Goal: Find contact information: Find contact information

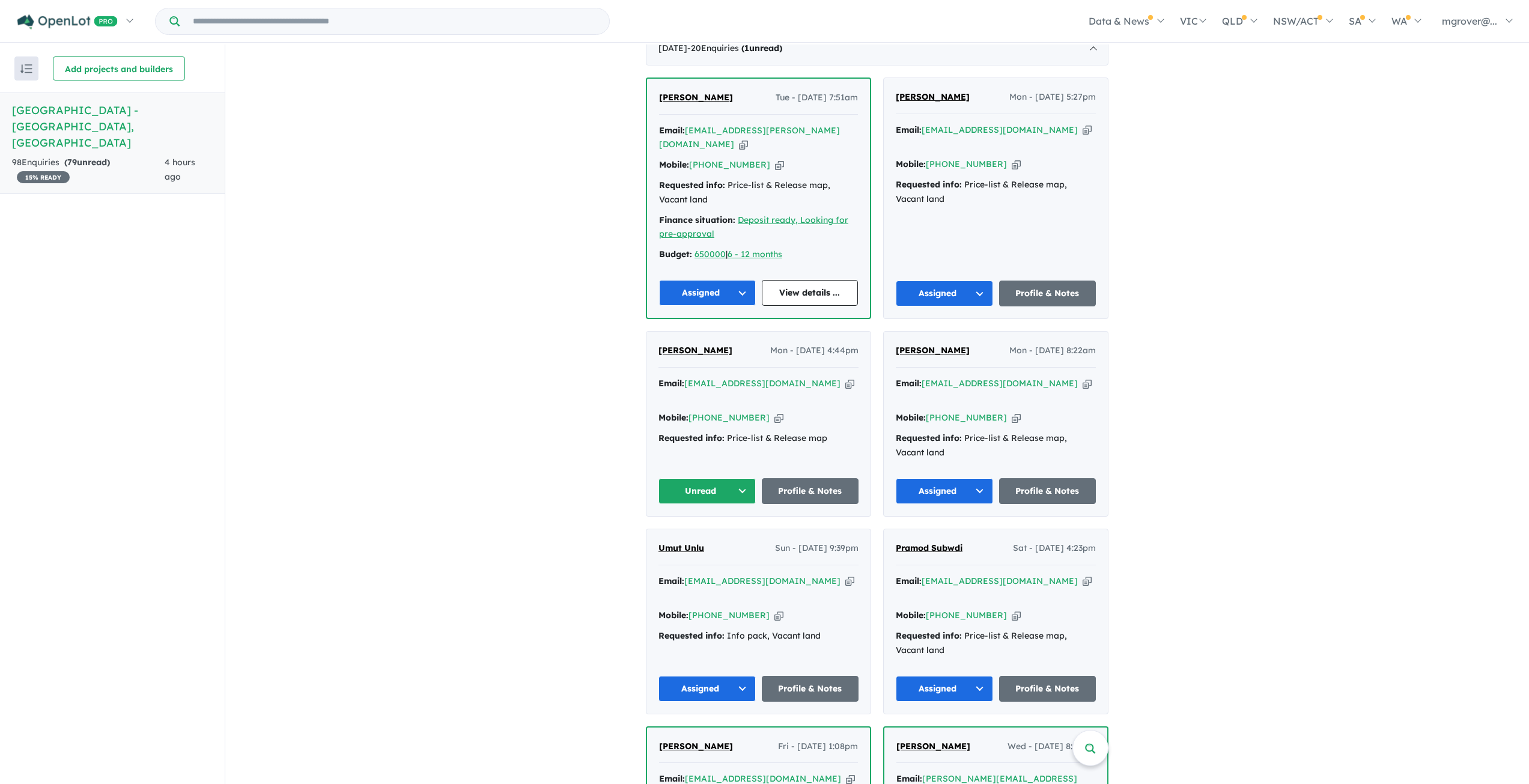
scroll to position [360, 0]
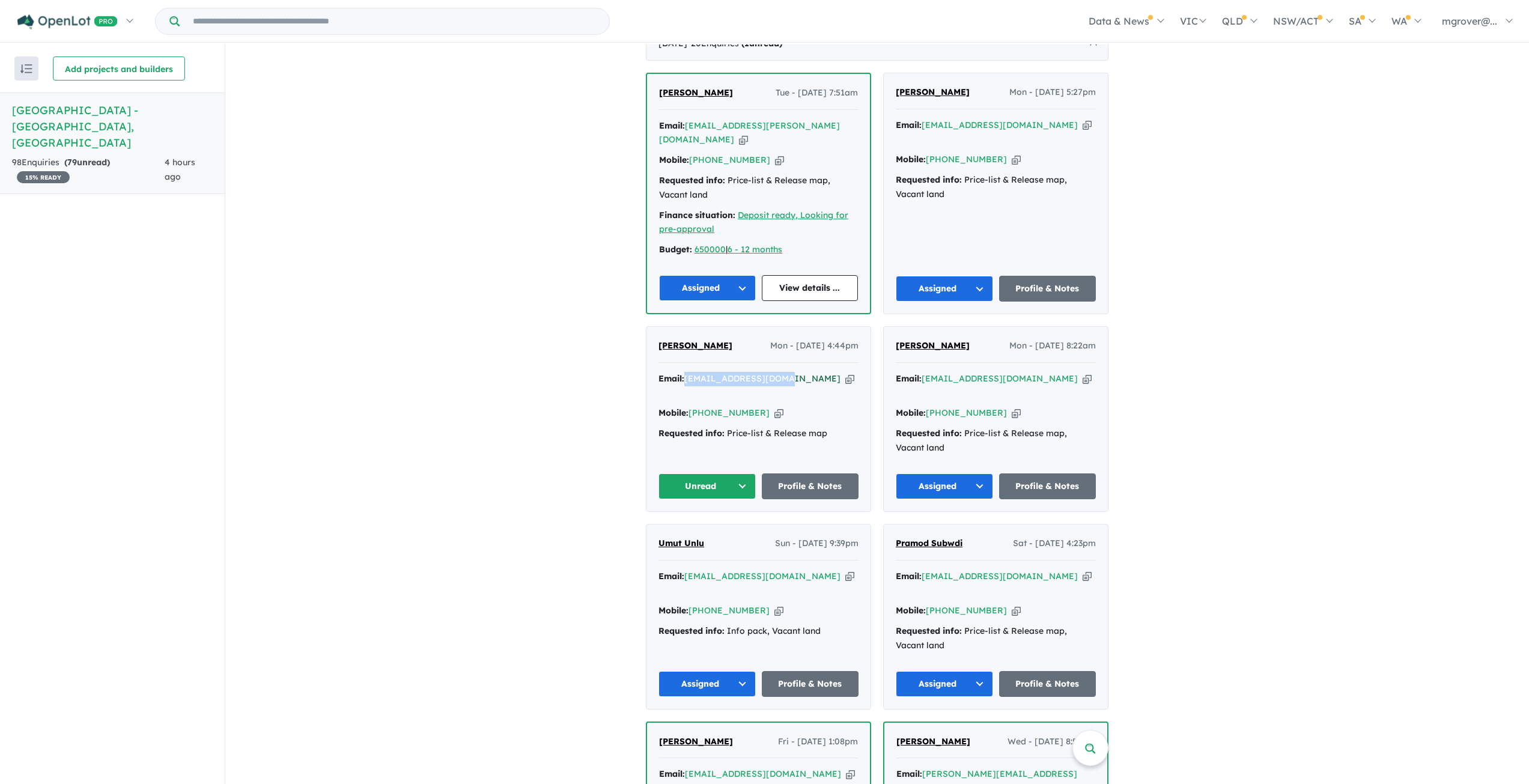
drag, startPoint x: 777, startPoint y: 349, endPoint x: 695, endPoint y: 351, distance: 82.0
click at [686, 372] on div "Email: htasci27@outlook.com Copied!" at bounding box center [758, 385] width 200 height 29
copy a%20Woodlands%20Park%20Estate%20-%20Greenvale"] "htasci27@outlook.com"
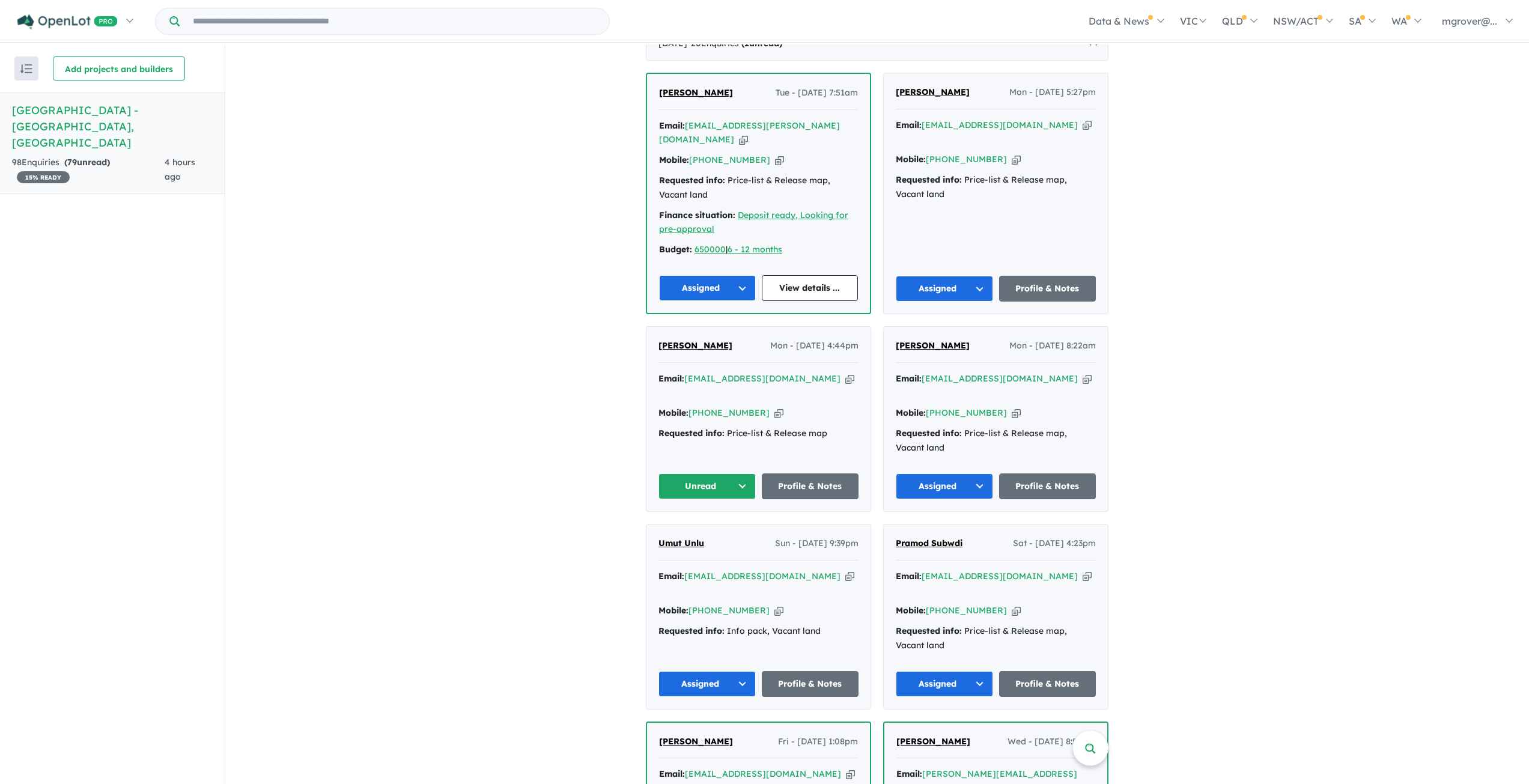
click at [738, 473] on button "Unread" at bounding box center [707, 486] width 97 height 25
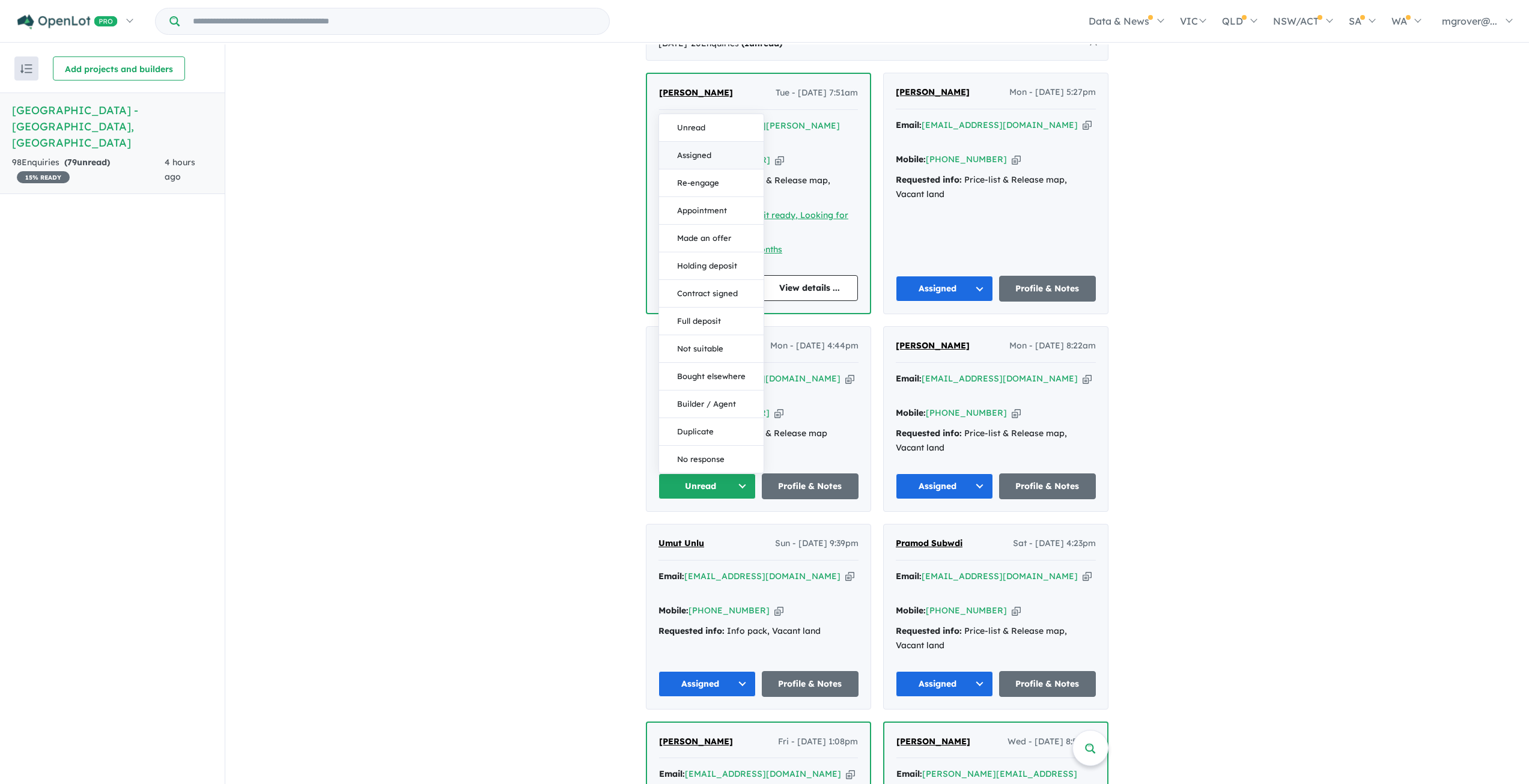
click at [683, 142] on button "Assigned" at bounding box center [712, 156] width 105 height 28
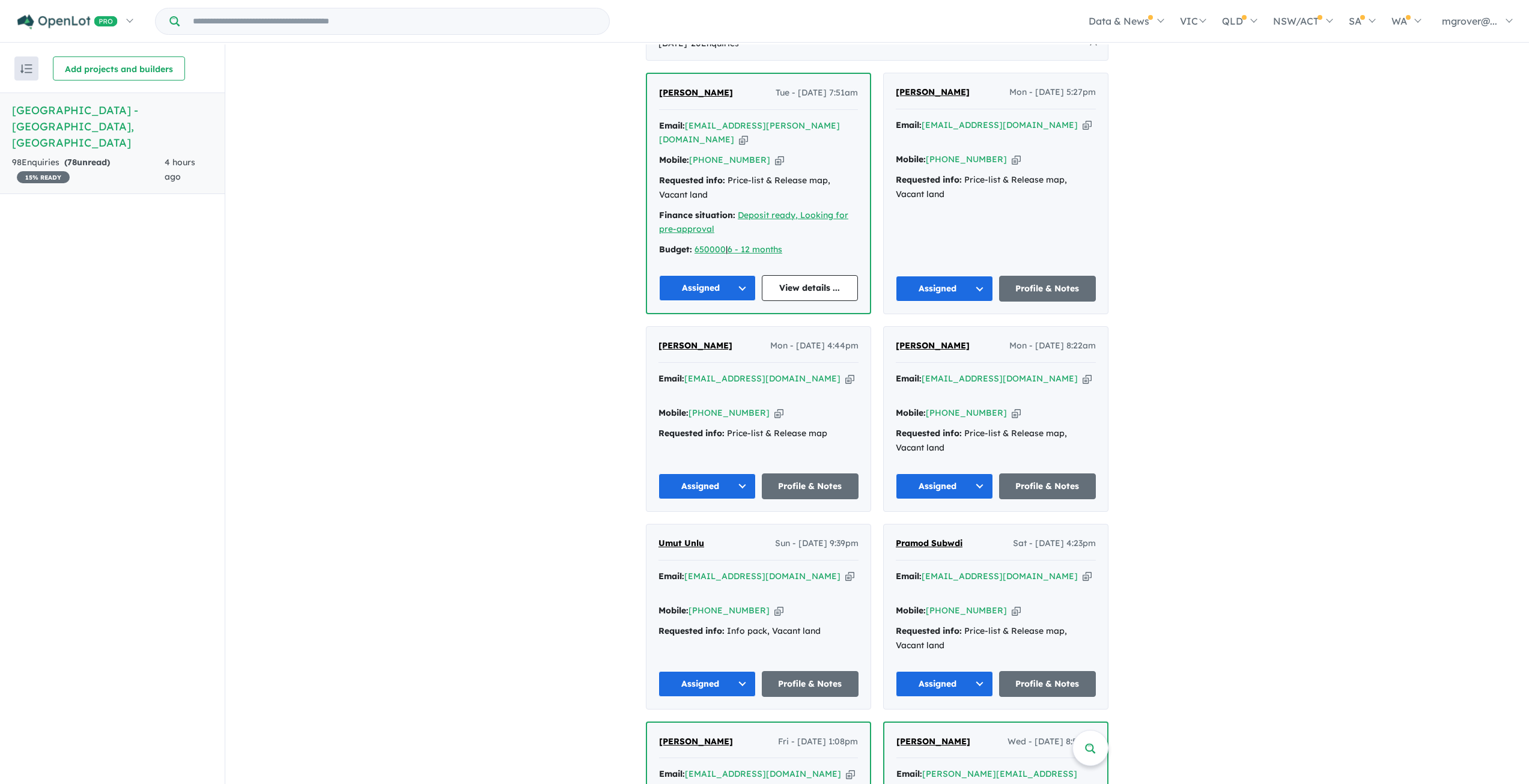
scroll to position [0, 0]
